Goal: Information Seeking & Learning: Find specific fact

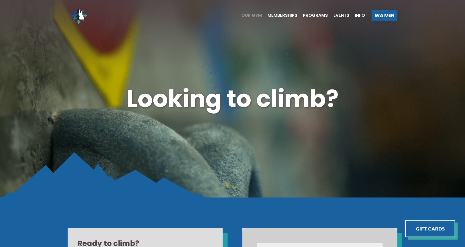
click at [257, 16] on span "Our Gym" at bounding box center [251, 15] width 21 height 4
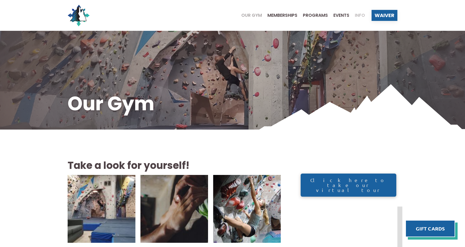
click at [359, 15] on span "Info" at bounding box center [360, 15] width 10 height 4
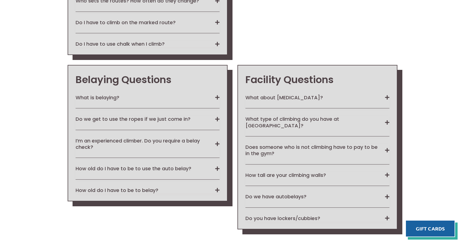
scroll to position [864, 0]
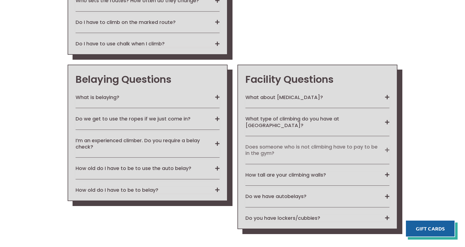
click at [383, 143] on button "Does someone who is not climbing have to pay to be in the gym?" at bounding box center [317, 149] width 144 height 13
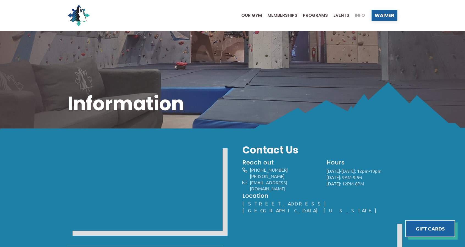
scroll to position [5, 0]
